Goal: Information Seeking & Learning: Understand process/instructions

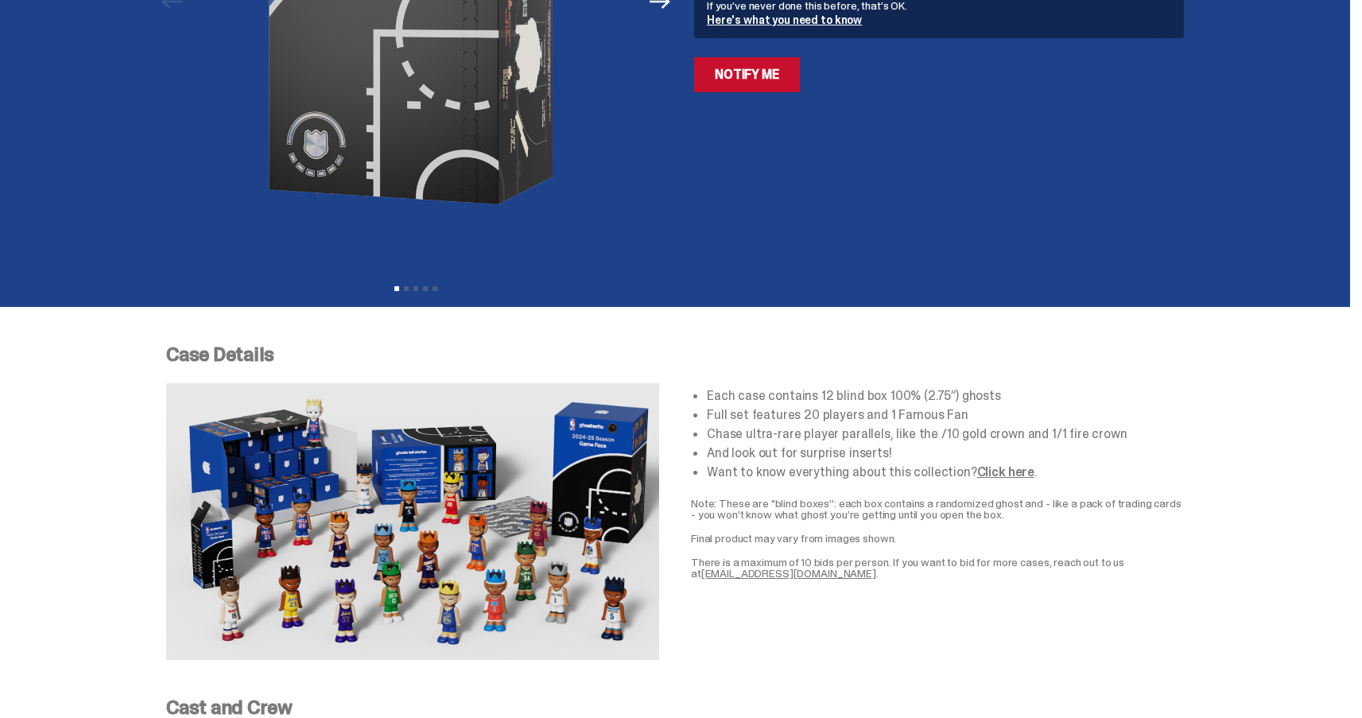
scroll to position [719, 0]
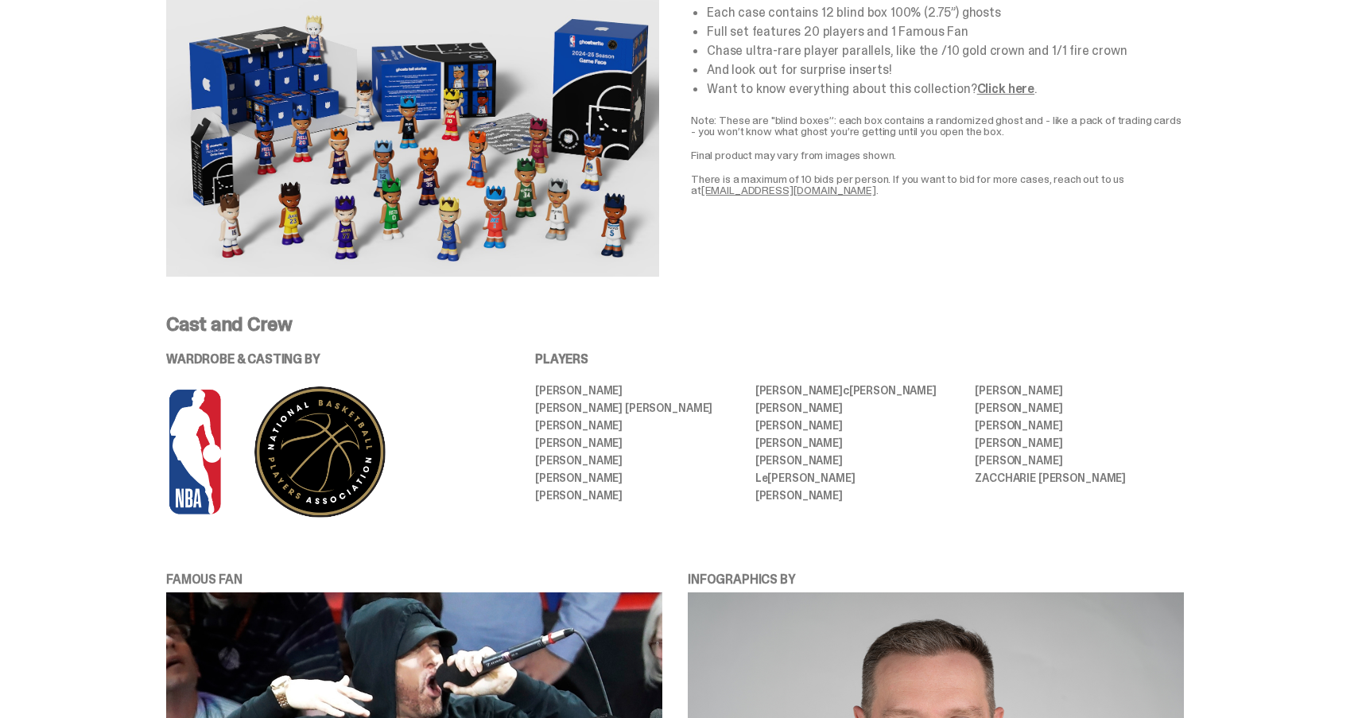
click at [931, 182] on p "There is a maximum of 10 bids per person. If you want to bid for more cases, re…" at bounding box center [937, 184] width 493 height 22
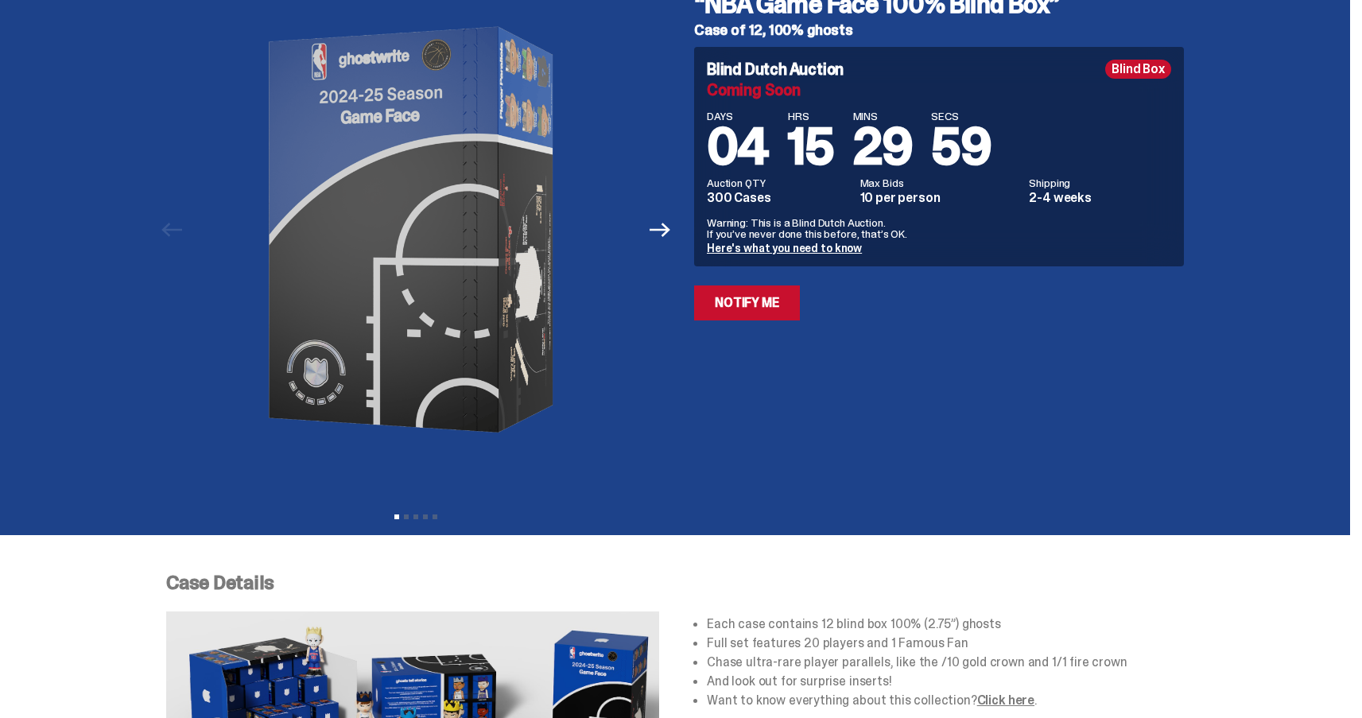
scroll to position [0, 0]
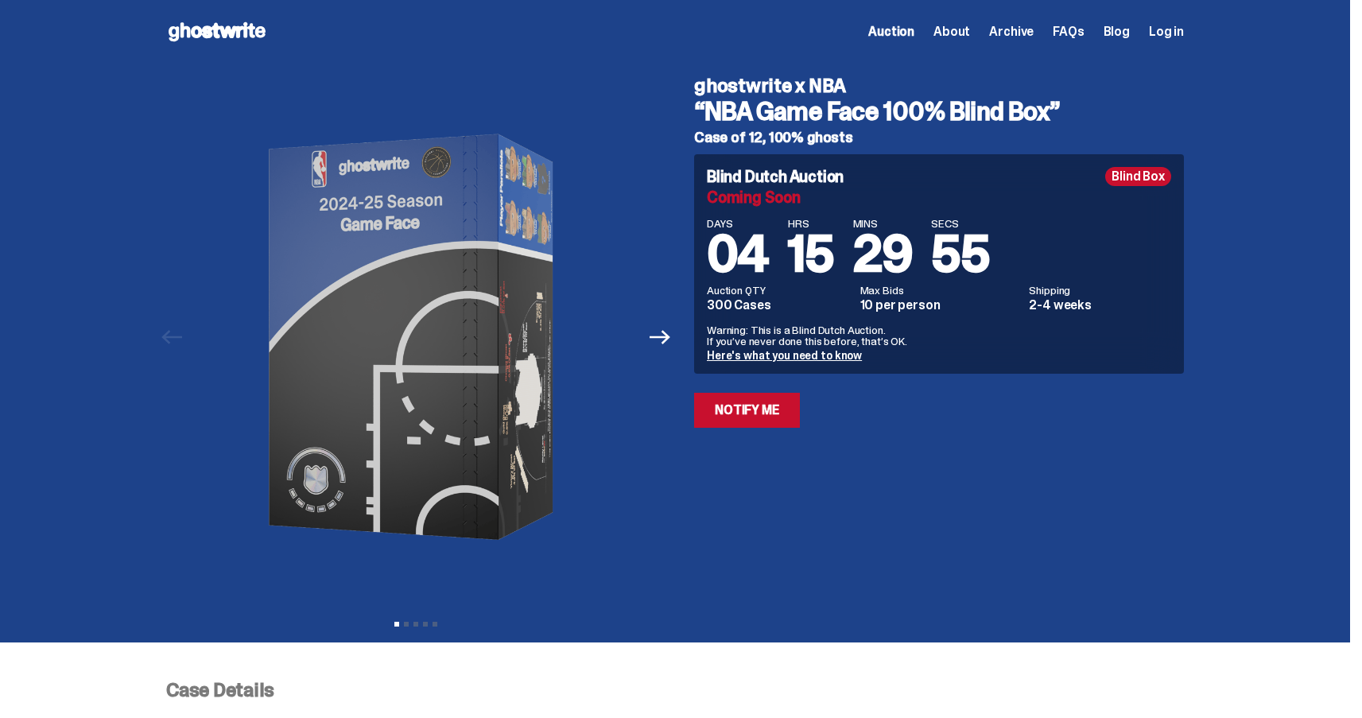
drag, startPoint x: 719, startPoint y: 111, endPoint x: 1053, endPoint y: 120, distance: 334.2
click at [1053, 120] on h3 "“NBA Game Face 100% Blind Box”" at bounding box center [939, 111] width 490 height 25
copy h3 "NBA Game Face 100% Blind Box"
drag, startPoint x: 752, startPoint y: 329, endPoint x: 876, endPoint y: 337, distance: 123.5
click at [876, 337] on p "Warning: This is a Blind Dutch Auction. If you’ve never done this before, that’…" at bounding box center [939, 335] width 464 height 22
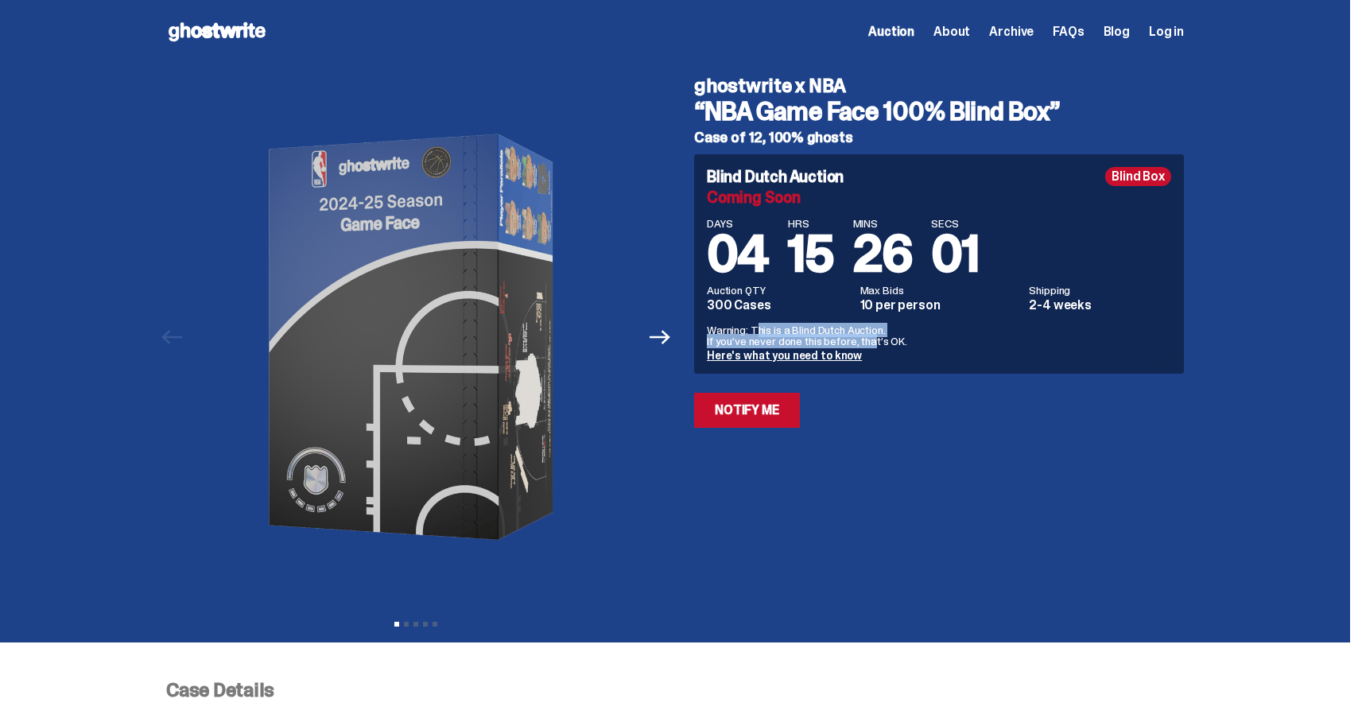
click at [841, 337] on p "Warning: This is a Blind Dutch Auction. If you’ve never done this before, that’…" at bounding box center [939, 335] width 464 height 22
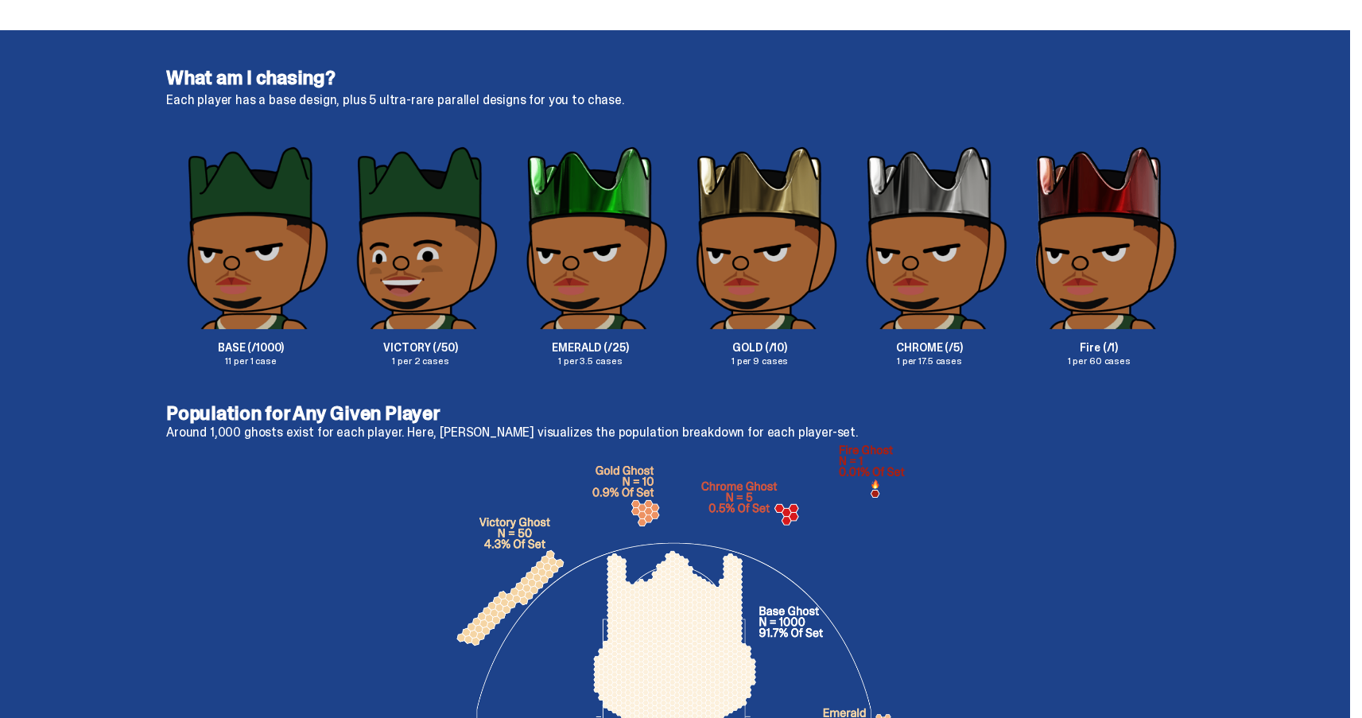
scroll to position [2624, 0]
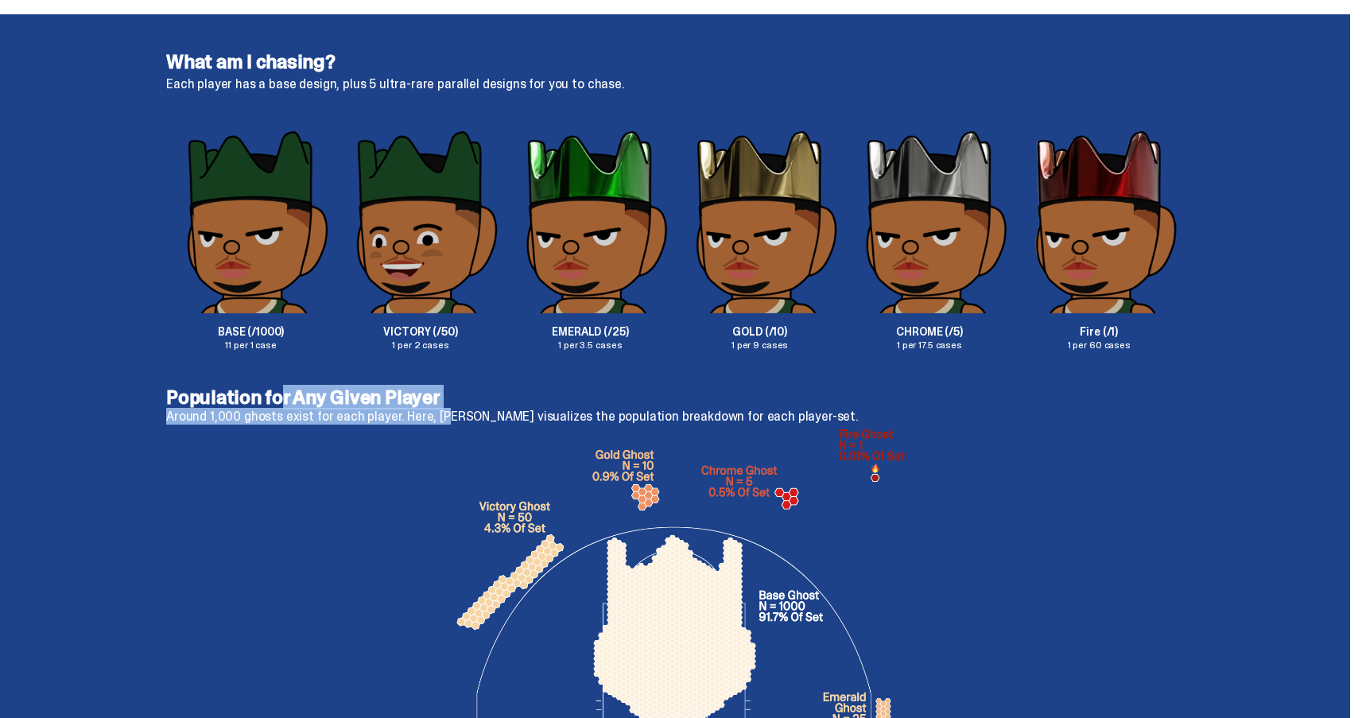
drag, startPoint x: 363, startPoint y: 412, endPoint x: 444, endPoint y: 416, distance: 81.2
click at [444, 416] on div "Population for Any Given Player Around 1,000 ghosts exist for each player. Here…" at bounding box center [675, 405] width 1018 height 35
click at [444, 416] on p "Around 1,000 ghosts exist for each player. Here, Kirk Goldsberry visualizes the…" at bounding box center [675, 416] width 1018 height 13
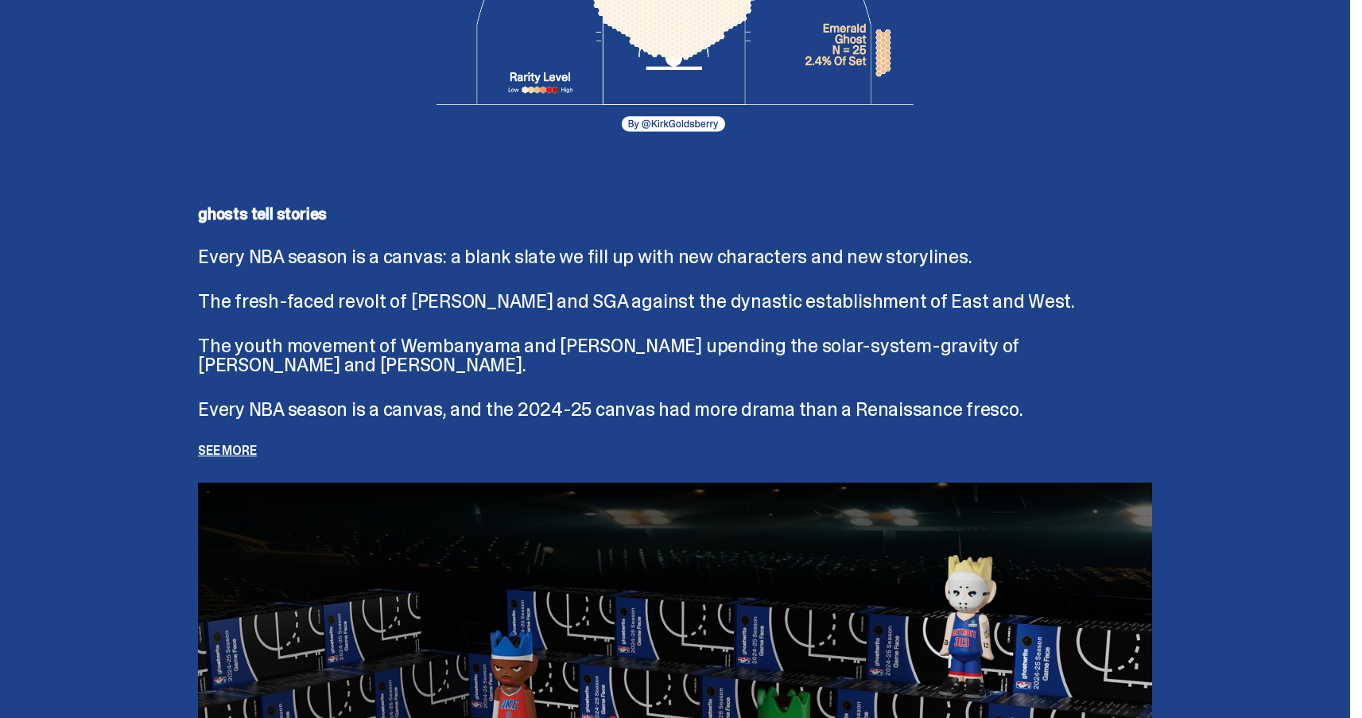
scroll to position [3304, 0]
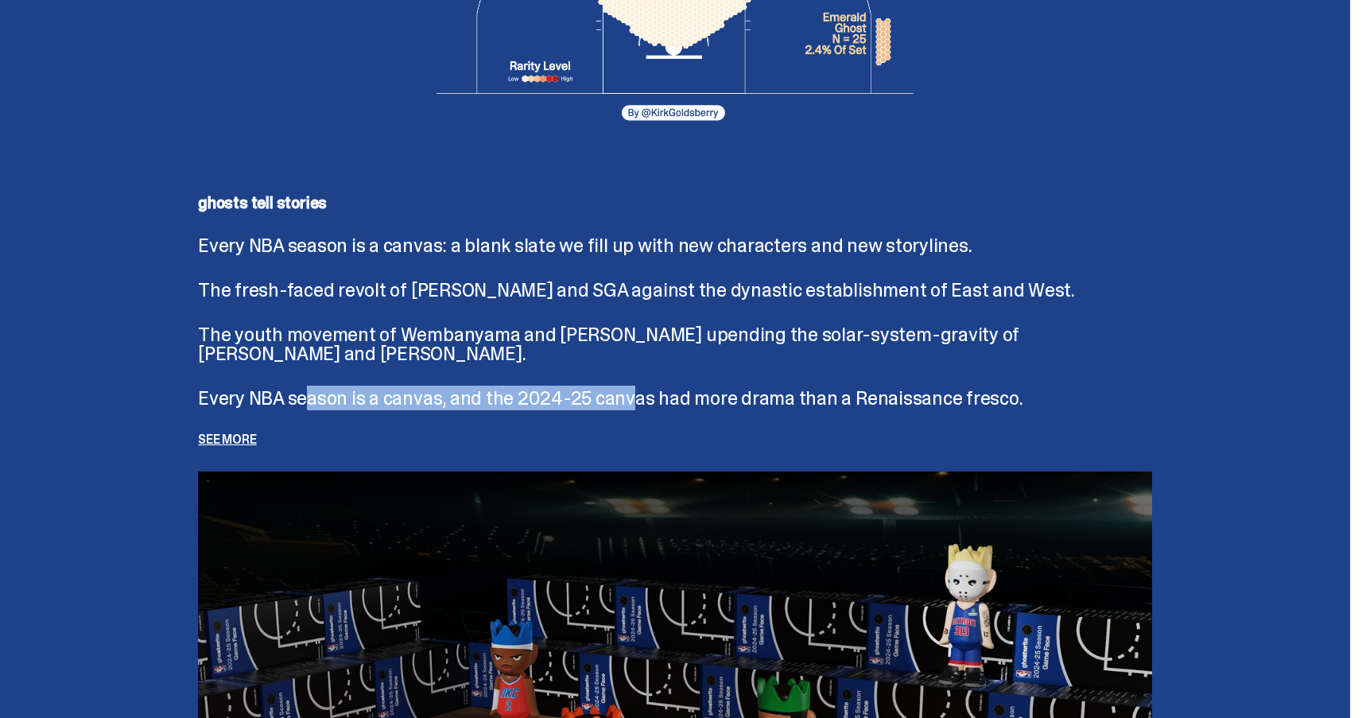
drag, startPoint x: 315, startPoint y: 408, endPoint x: 637, endPoint y: 408, distance: 322.1
click at [636, 408] on p "Every NBA season is a canvas, and the 2024-25 canvas had more drama than a Rena…" at bounding box center [675, 398] width 954 height 19
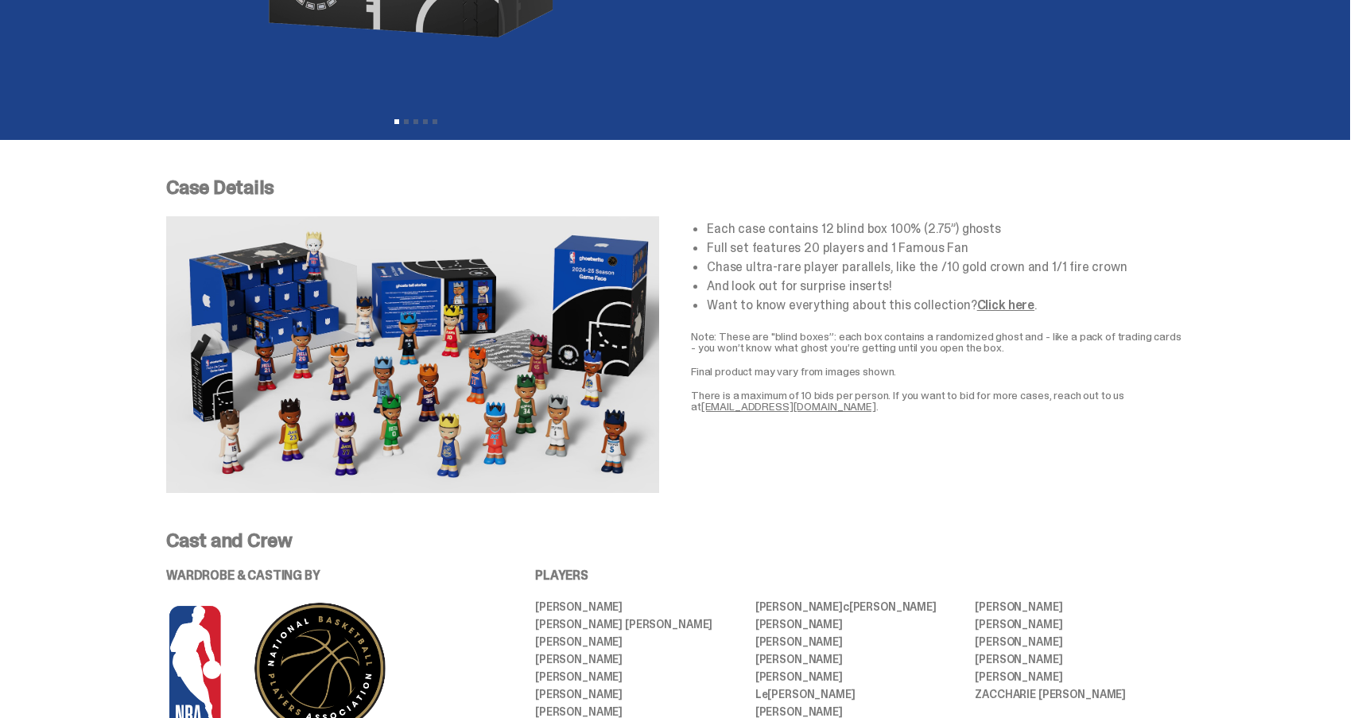
scroll to position [70, 0]
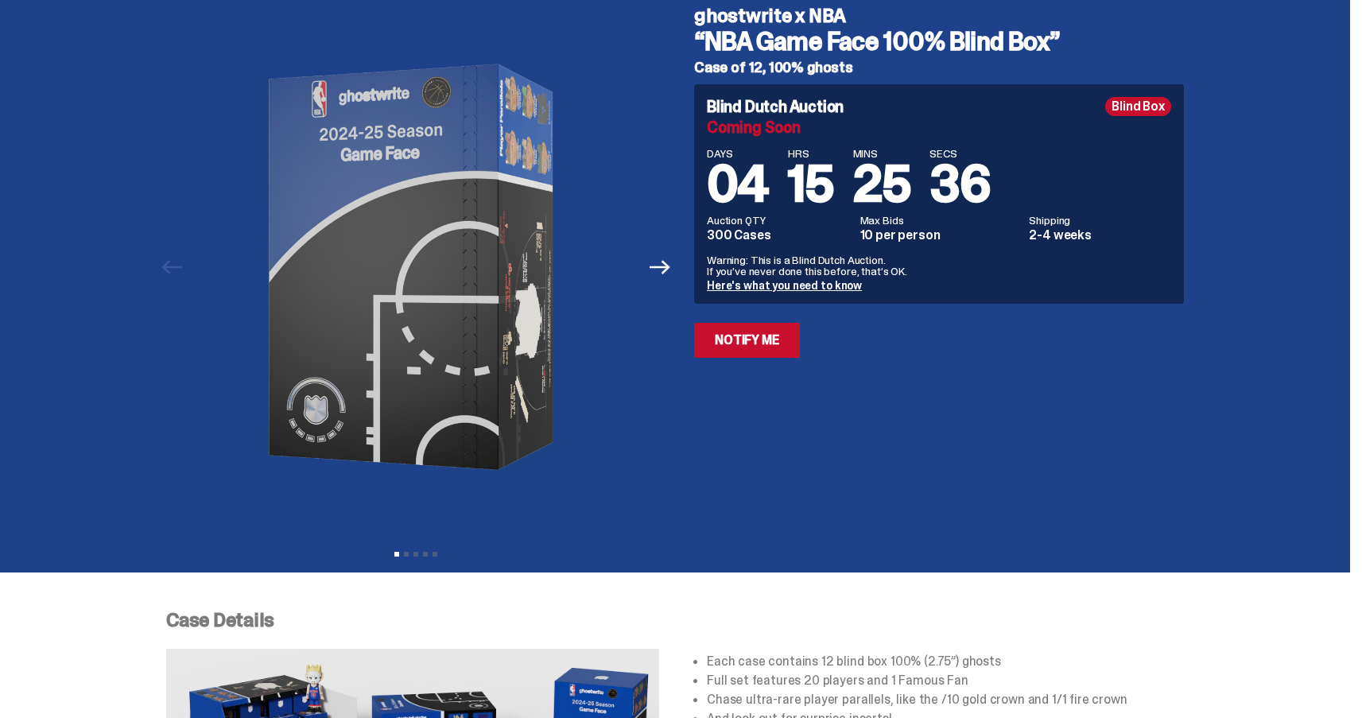
click at [807, 261] on p "Warning: This is a Blind Dutch Auction. If you’ve never done this before, that’…" at bounding box center [939, 266] width 464 height 22
click at [813, 266] on p "Warning: This is a Blind Dutch Auction. If you’ve never done this before, that’…" at bounding box center [939, 266] width 464 height 22
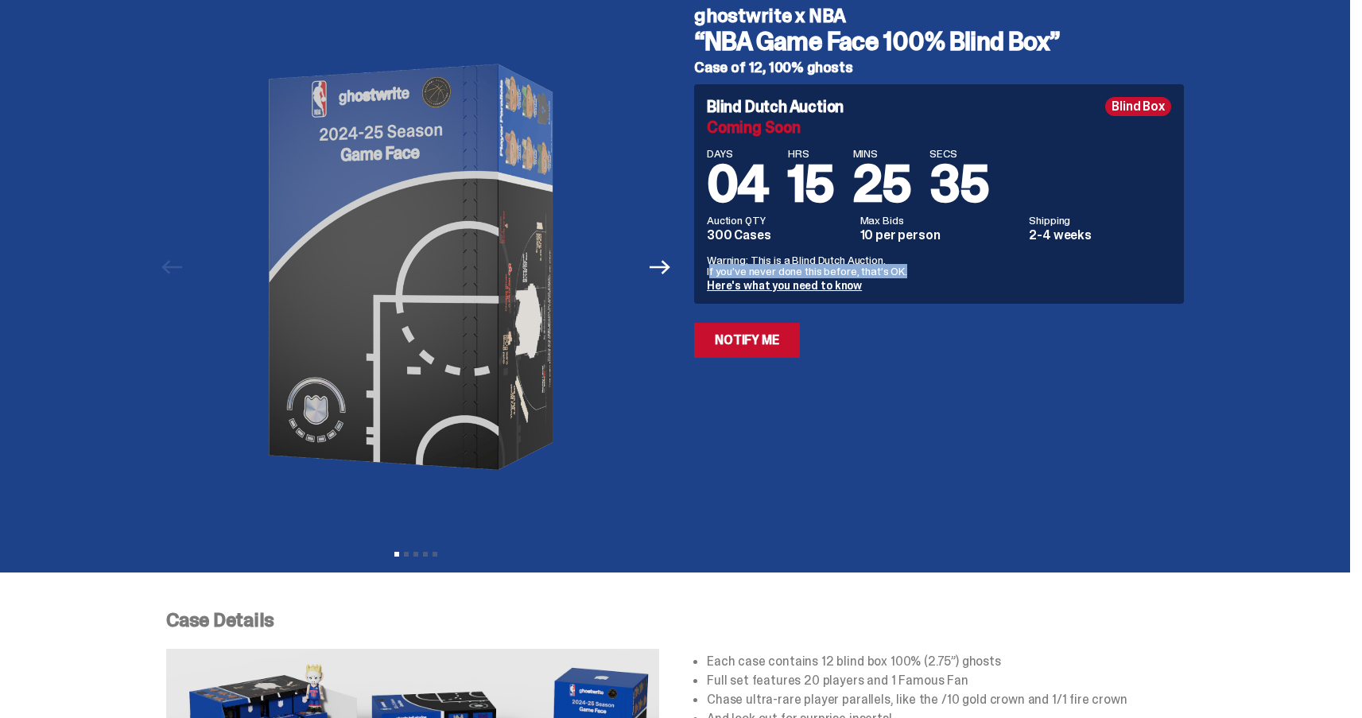
click at [813, 266] on p "Warning: This is a Blind Dutch Auction. If you’ve never done this before, that’…" at bounding box center [939, 266] width 464 height 22
click at [800, 283] on link "Here's what you need to know" at bounding box center [784, 285] width 155 height 14
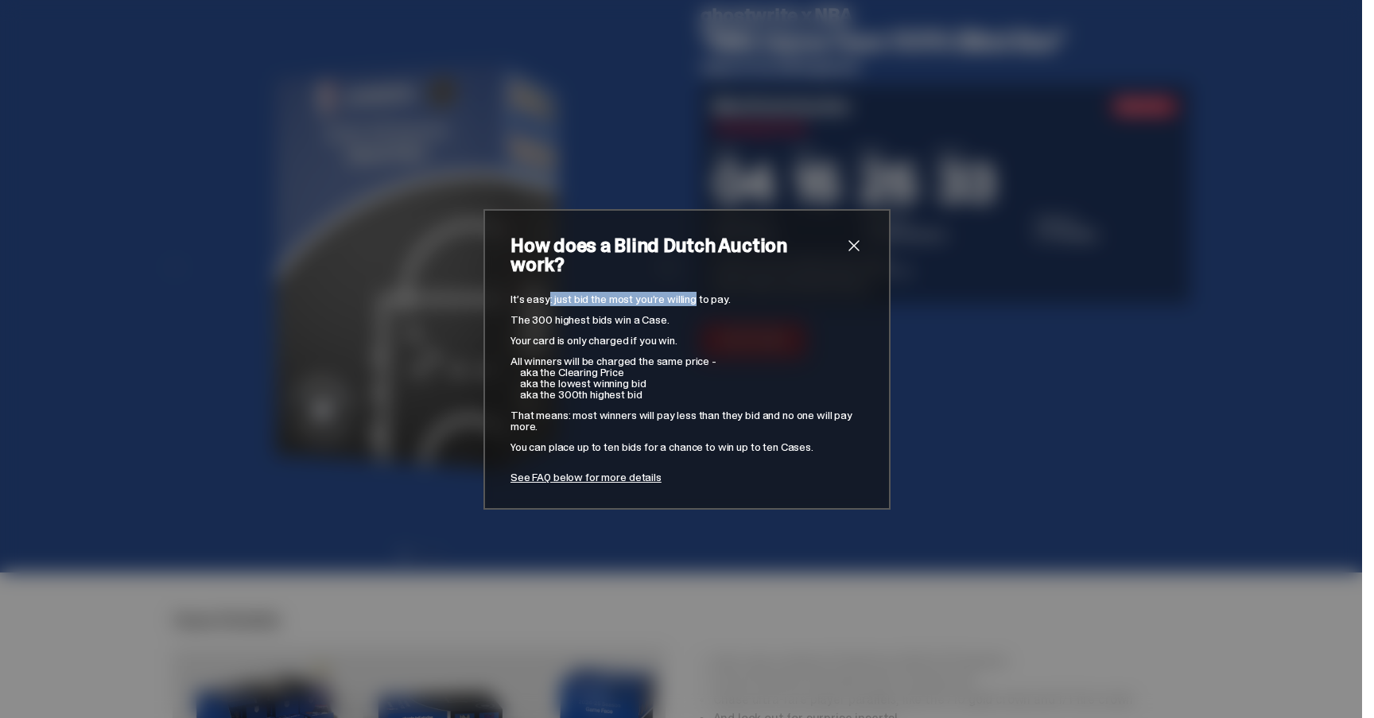
drag, startPoint x: 545, startPoint y: 289, endPoint x: 690, endPoint y: 289, distance: 144.7
click at [690, 293] on p "It’s easy: just bid the most you’re willing to pay." at bounding box center [687, 298] width 353 height 11
drag, startPoint x: 538, startPoint y: 309, endPoint x: 663, endPoint y: 309, distance: 124.9
click at [663, 314] on p "The 300 highest bids win a Case." at bounding box center [687, 319] width 353 height 11
drag, startPoint x: 535, startPoint y: 332, endPoint x: 694, endPoint y: 333, distance: 158.3
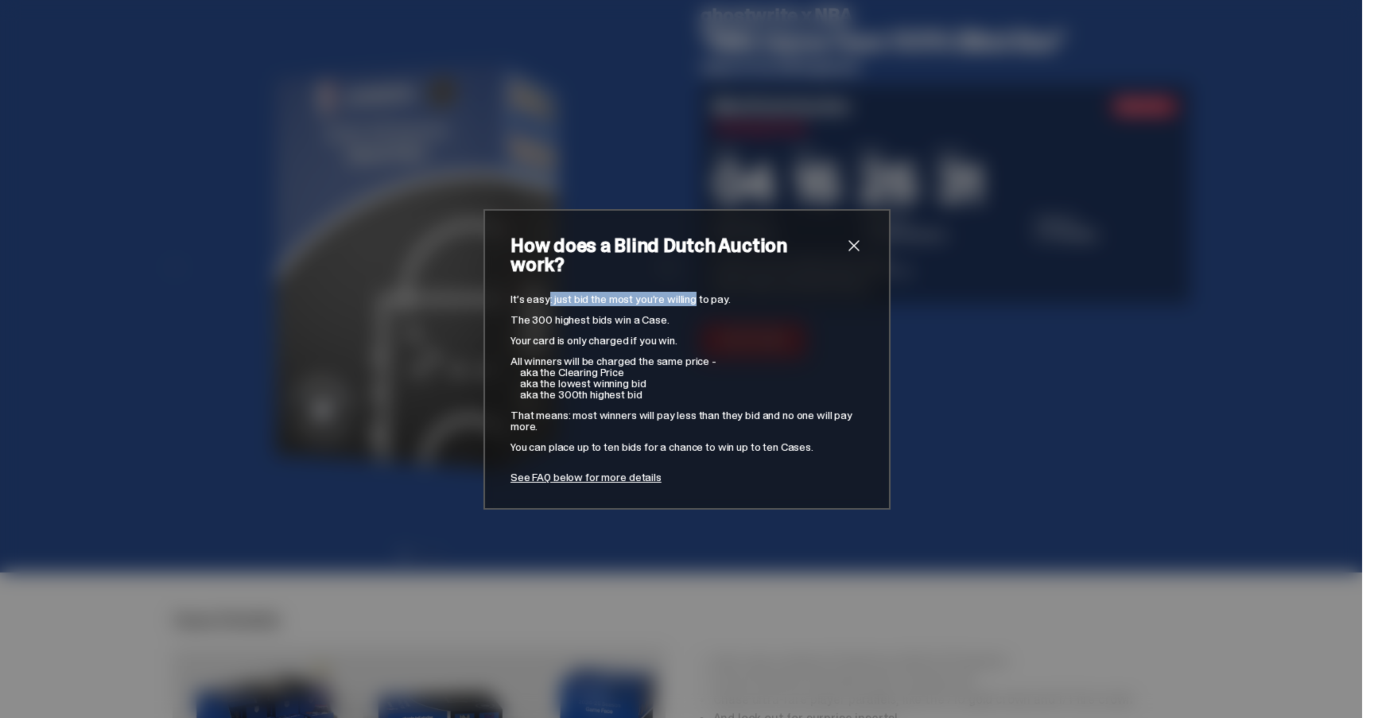
click at [694, 335] on p "Your card is only charged if you win." at bounding box center [687, 340] width 353 height 11
drag, startPoint x: 583, startPoint y: 360, endPoint x: 635, endPoint y: 360, distance: 52.5
click at [635, 367] on p "aka the Clearing Price" at bounding box center [692, 372] width 344 height 11
drag, startPoint x: 567, startPoint y: 380, endPoint x: 664, endPoint y: 391, distance: 97.6
click at [664, 391] on div "It’s easy: just bid the most you’re willing to pay. The 300 highest bids win a …" at bounding box center [687, 387] width 353 height 189
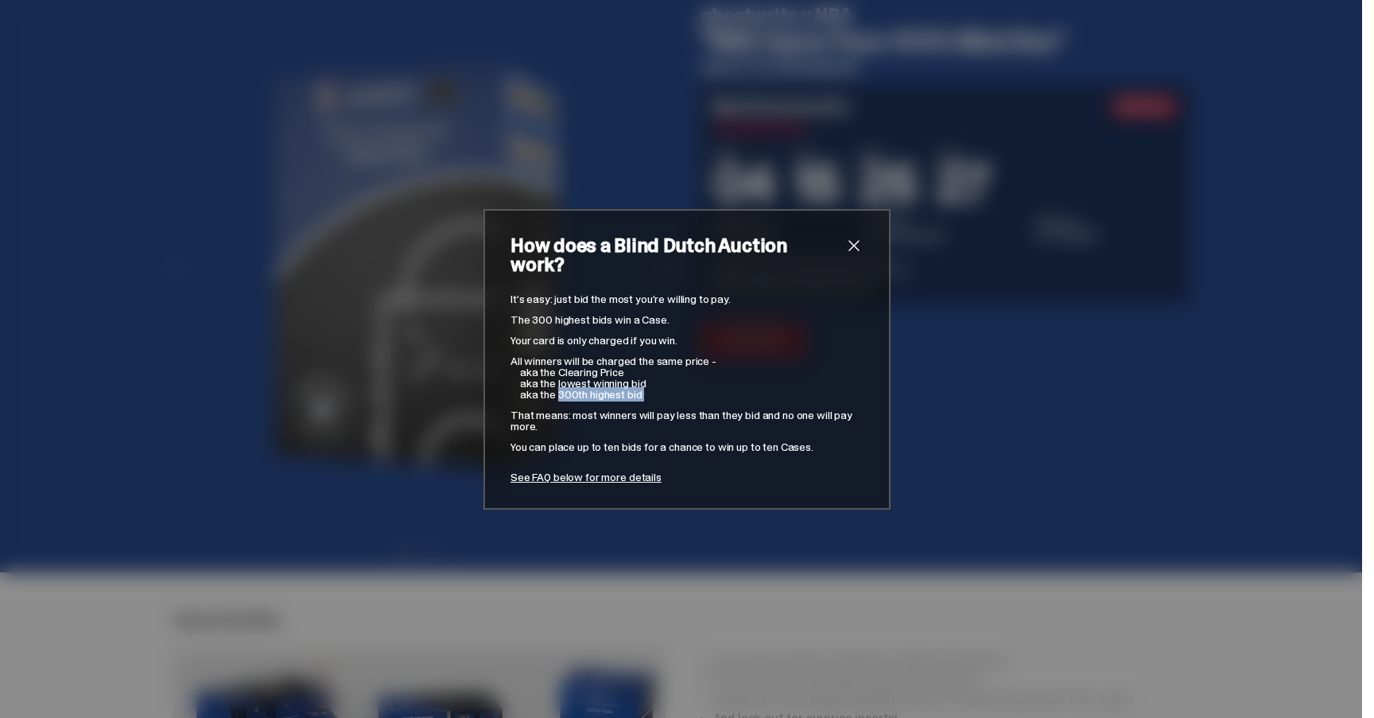
click at [659, 391] on div "It’s easy: just bid the most you’re willing to pay. The 300 highest bids win a …" at bounding box center [687, 387] width 353 height 189
drag, startPoint x: 623, startPoint y: 412, endPoint x: 650, endPoint y: 412, distance: 27.0
click at [650, 412] on p "That means: most winners will pay less than they bid and no one will pay more." at bounding box center [687, 421] width 353 height 22
click at [855, 255] on span "close" at bounding box center [854, 245] width 19 height 19
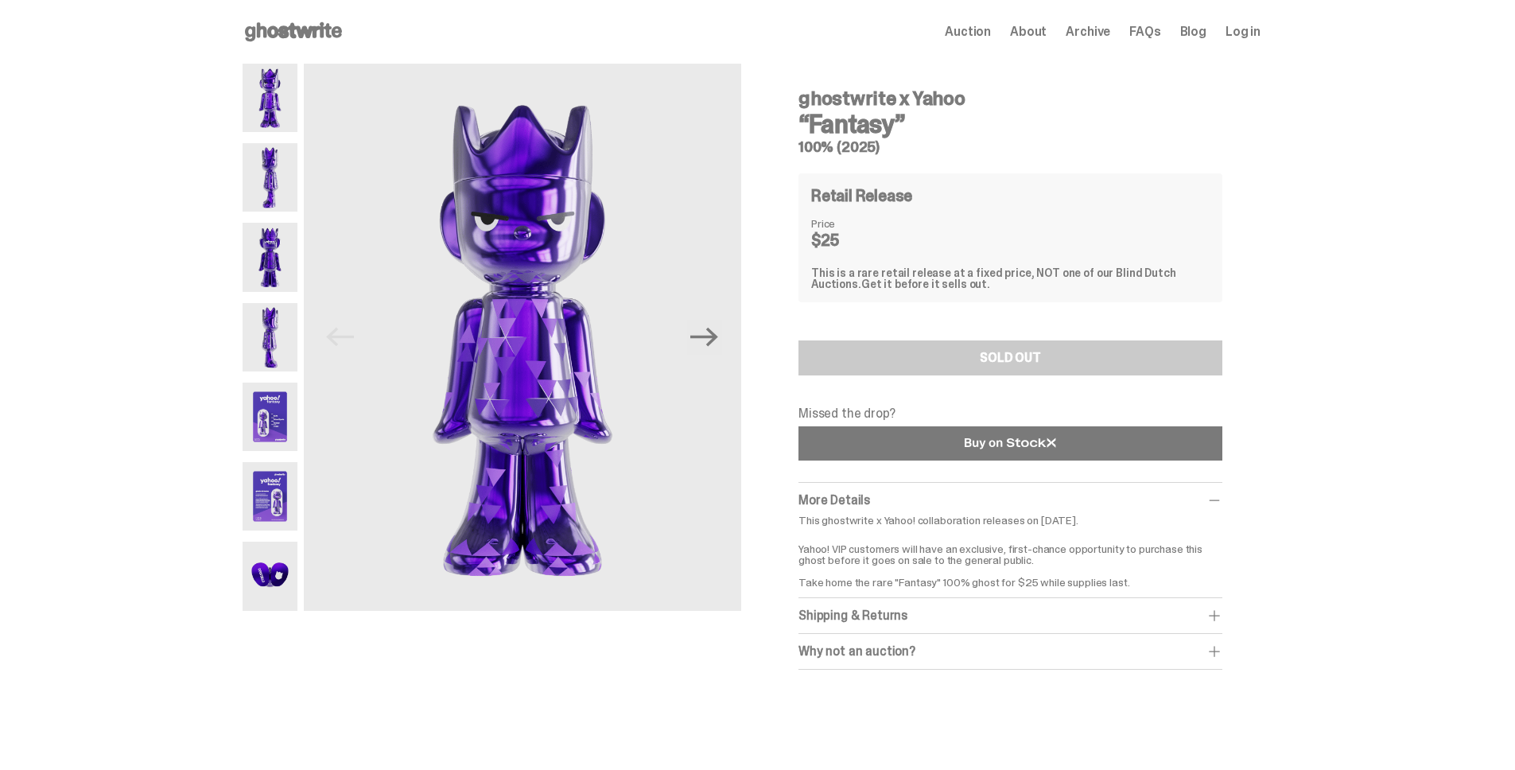
click at [1087, 445] on link at bounding box center [1011, 443] width 424 height 34
